Goal: Check status: Check status

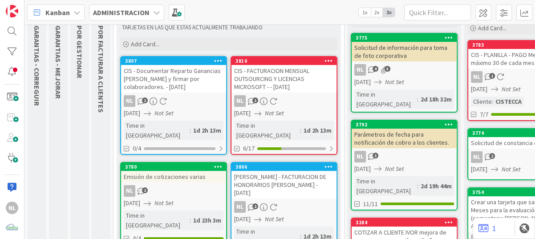
scroll to position [89, 0]
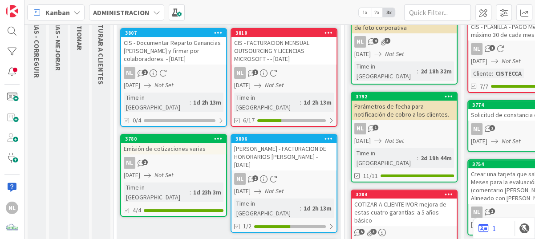
click at [296, 166] on div "3806 [PERSON_NAME] - FACTURACION DE HONORARIOS [PERSON_NAME] - [DATE] NL 2 [DAT…" at bounding box center [284, 183] width 107 height 99
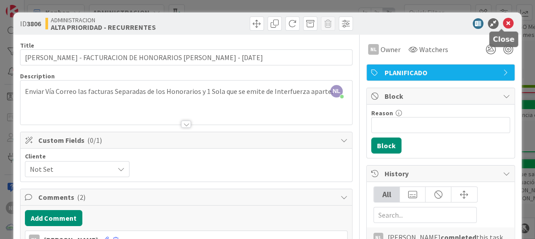
click at [503, 20] on icon at bounding box center [508, 23] width 11 height 11
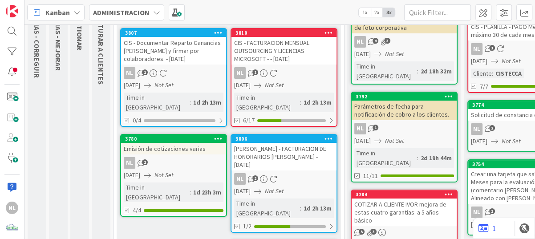
click at [290, 68] on div "NL 1" at bounding box center [283, 73] width 105 height 12
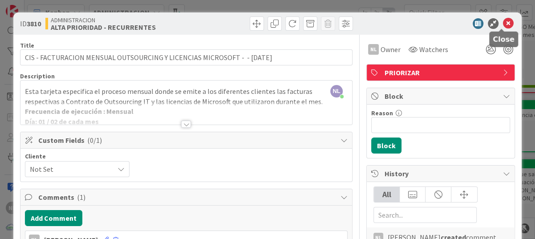
click at [503, 19] on icon at bounding box center [508, 23] width 11 height 11
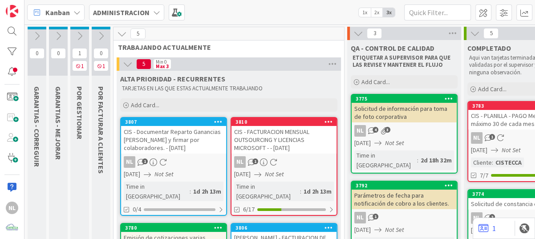
click at [98, 32] on icon at bounding box center [101, 36] width 10 height 10
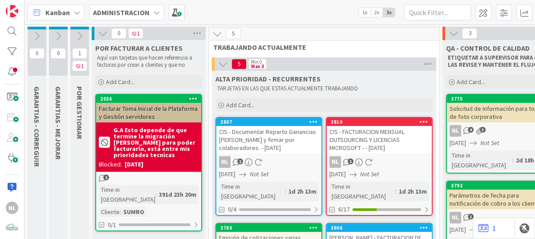
click at [98, 32] on icon at bounding box center [103, 33] width 10 height 10
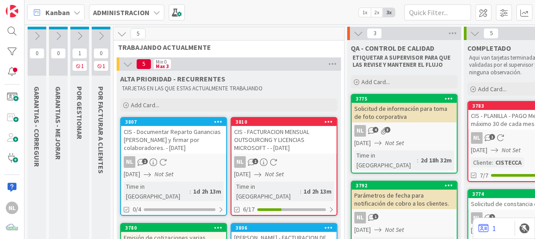
click at [79, 36] on icon at bounding box center [80, 36] width 10 height 10
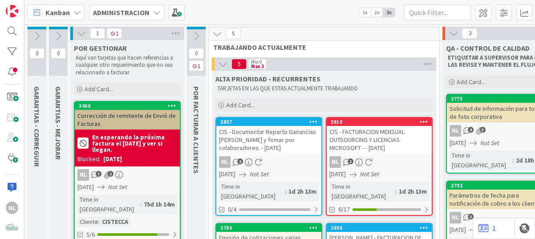
click at [79, 36] on icon at bounding box center [82, 33] width 10 height 10
